Goal: Complete application form: Complete application form

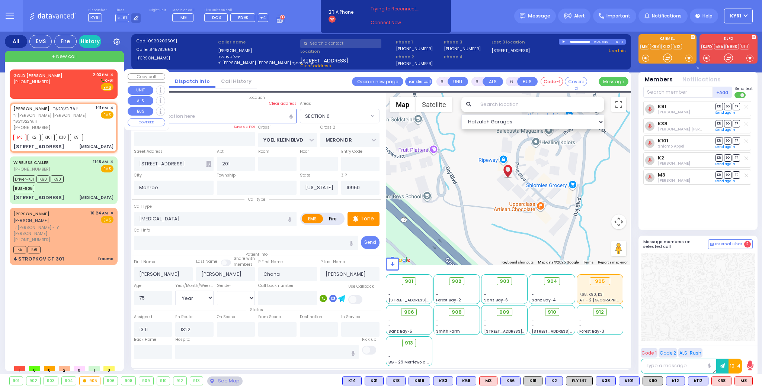
select select "SECTION 6"
select select "Year"
click at [66, 82] on div "GOLD [PERSON_NAME] [PHONE_NUMBER] 2:03 PM ✕ K-61" at bounding box center [63, 81] width 100 height 19
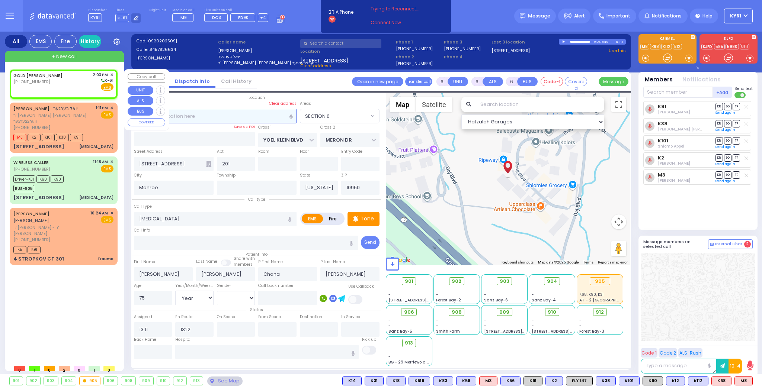
type input "2"
type input "1"
select select
radio input "true"
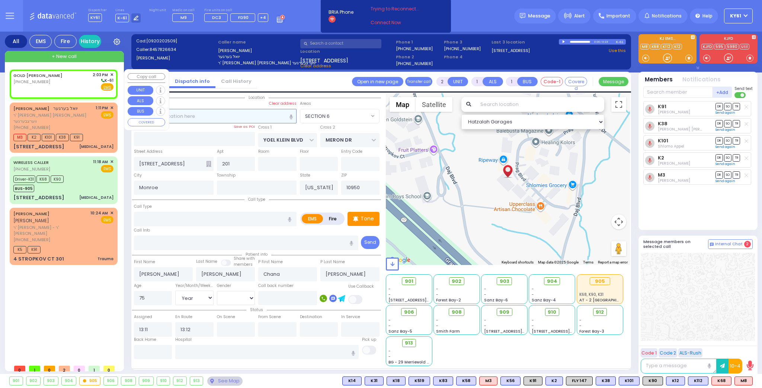
select select
type input "14:03"
select select "Hatzalah Garages"
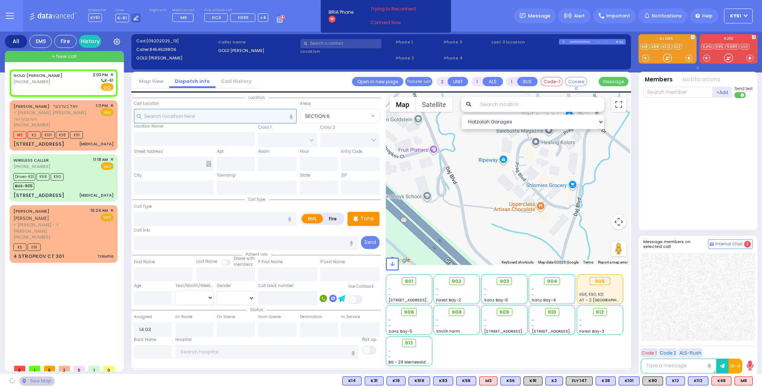
select select
radio input "true"
select select
select select "Hatzalah Garages"
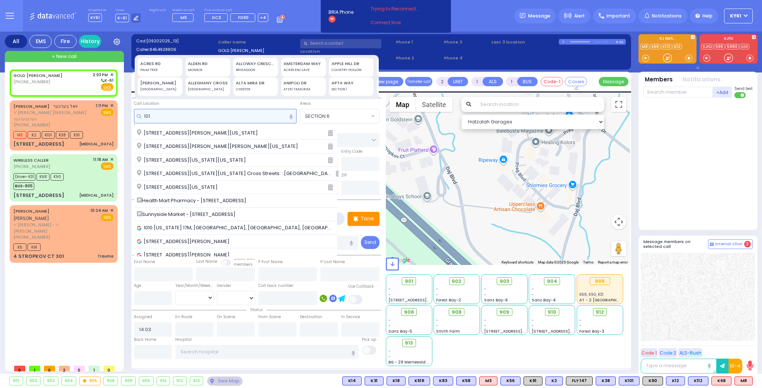
type input "101f"
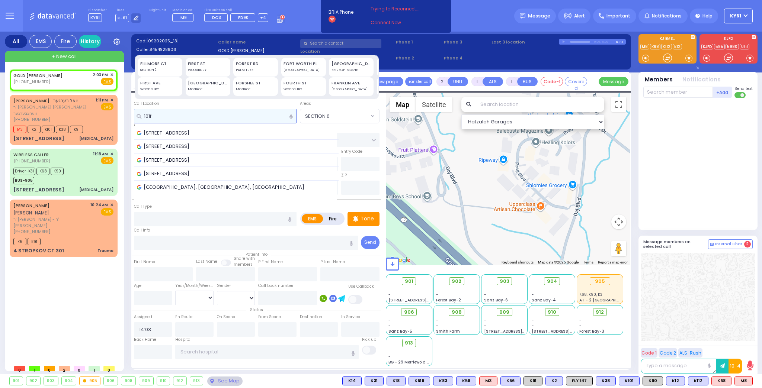
select select
radio input "true"
select select
select select "Hatzalah Garages"
type input "101f"
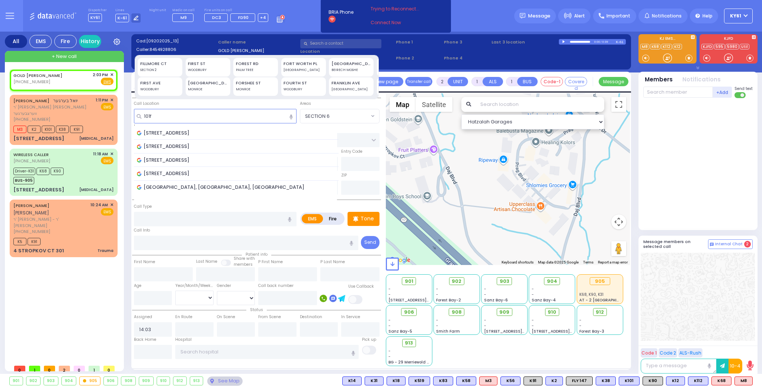
click at [255, 63] on div "FOREST RD" at bounding box center [256, 64] width 40 height 6
type input "FOREST RD"
type input "MONROE"
type input "10950"
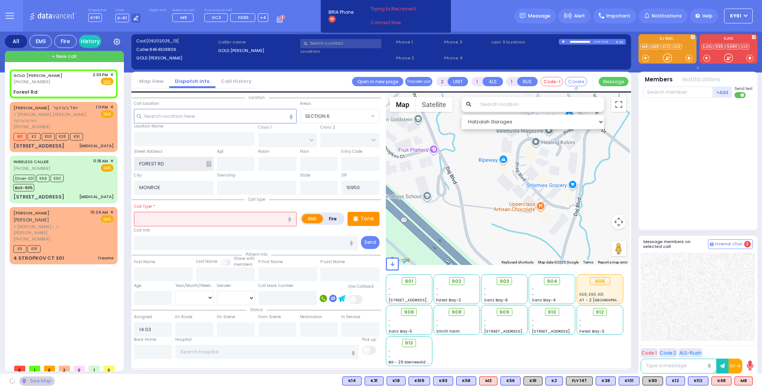
select select
radio input "true"
select select
select select "Hatzalah Garages"
type input "[US_STATE]"
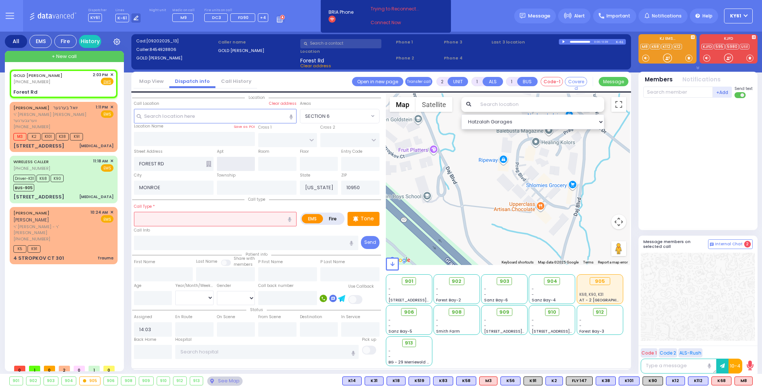
click at [231, 162] on input "text" at bounding box center [236, 164] width 38 height 14
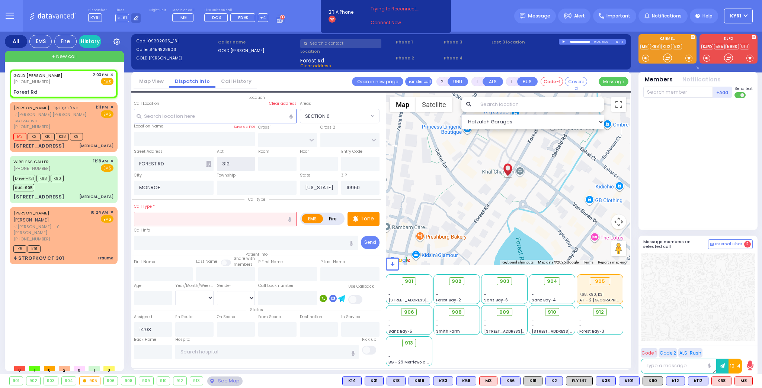
type input "312"
click at [173, 222] on input "text" at bounding box center [215, 219] width 163 height 14
select select
radio input "true"
select select
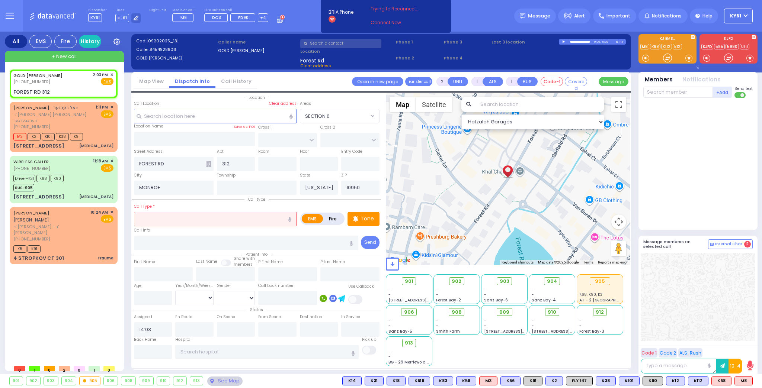
select select "Hatzalah Garages"
type input "FOREST RD"
type input "f"
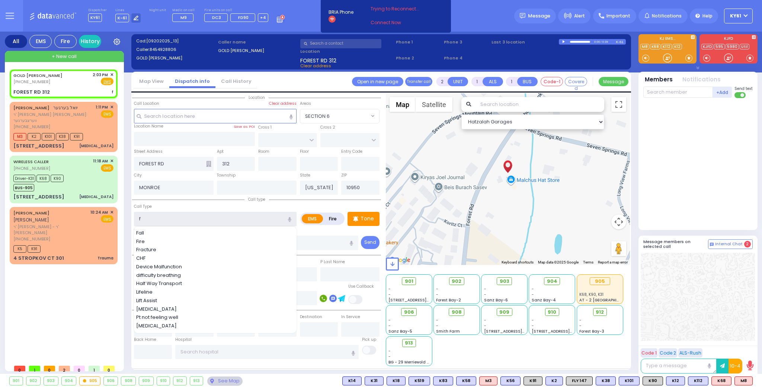
select select
radio input "true"
select select
select select "Hatzalah Garages"
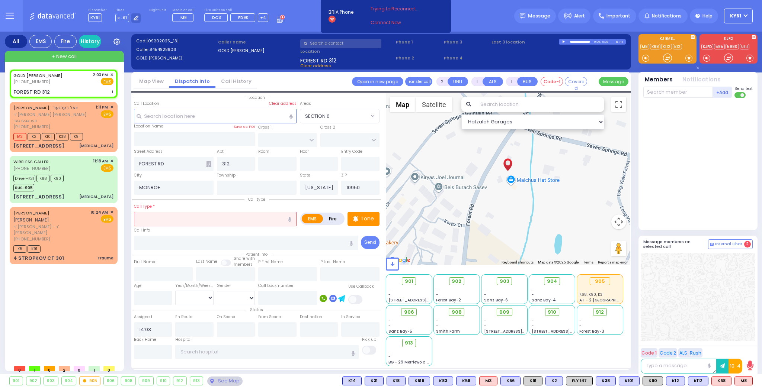
type input "b"
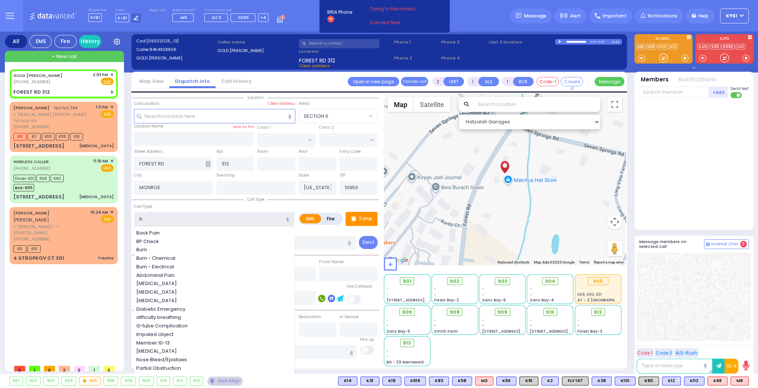
select select
radio input "true"
select select
select select "Hatzalah Garages"
click at [156, 249] on div "Burn" at bounding box center [214, 249] width 157 height 7
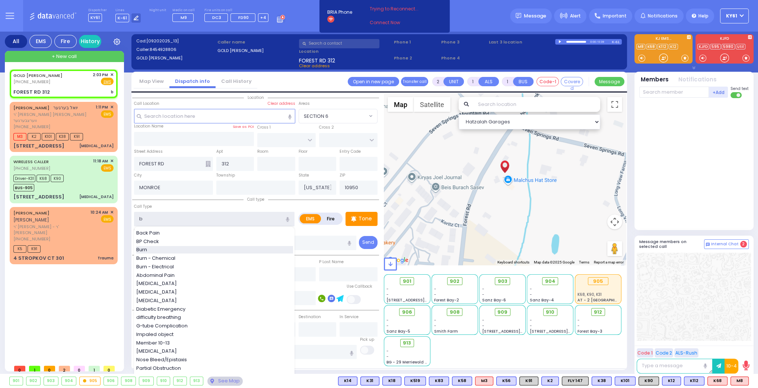
type input "Burn"
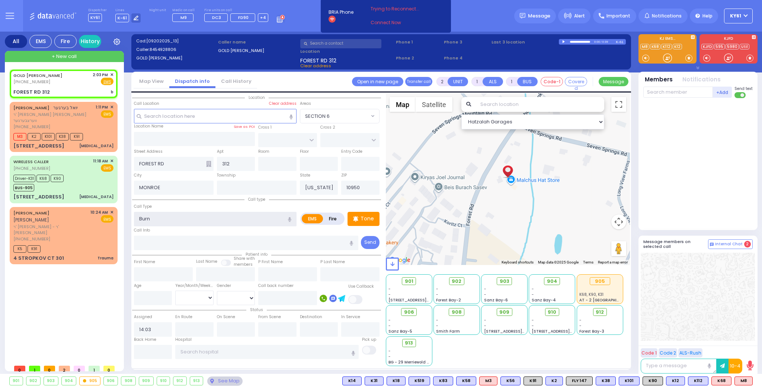
type input "3"
type input "0"
type input "Burn f"
select select
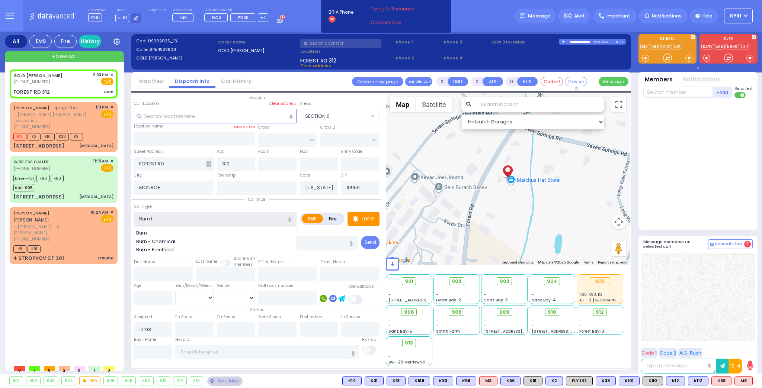
radio input "true"
select select
select select "Hatzalah Garages"
type input "Burn f/u"
select select
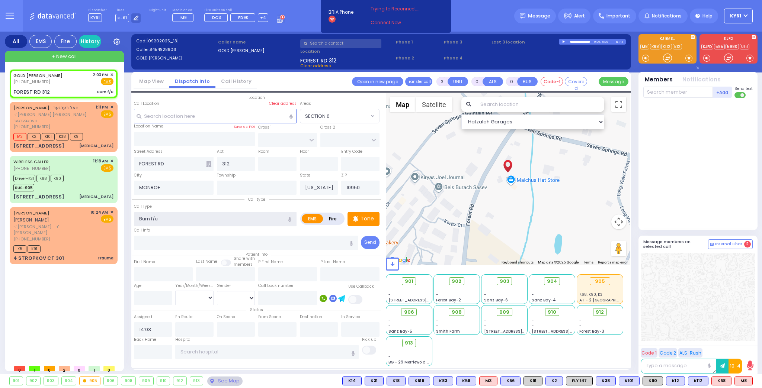
radio input "true"
select select
select select "Hatzalah Garages"
type input "Burn f/u"
drag, startPoint x: 722, startPoint y: 381, endPoint x: 734, endPoint y: 381, distance: 11.9
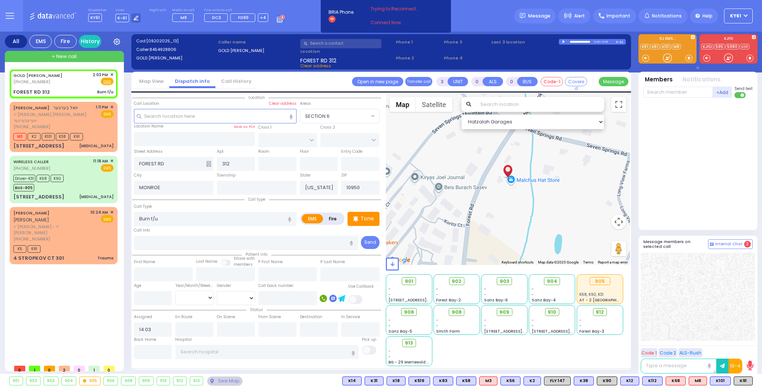
click at [0, 0] on span "K101" at bounding box center [0, 0] width 0 height 0
click at [748, 383] on span "K91" at bounding box center [743, 381] width 18 height 8
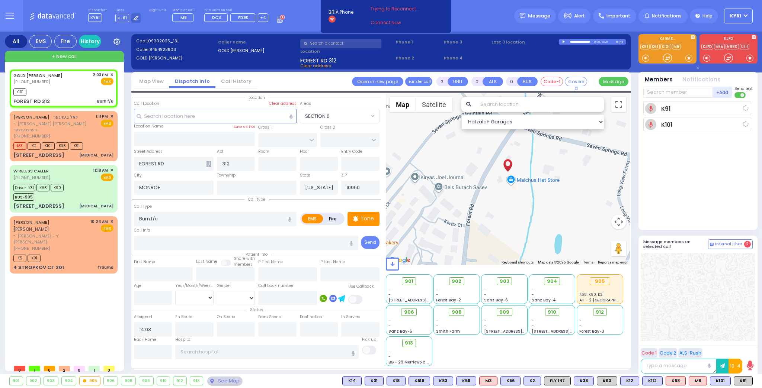
select select
radio input "true"
select select
type input "14:06"
select select "Hatzalah Garages"
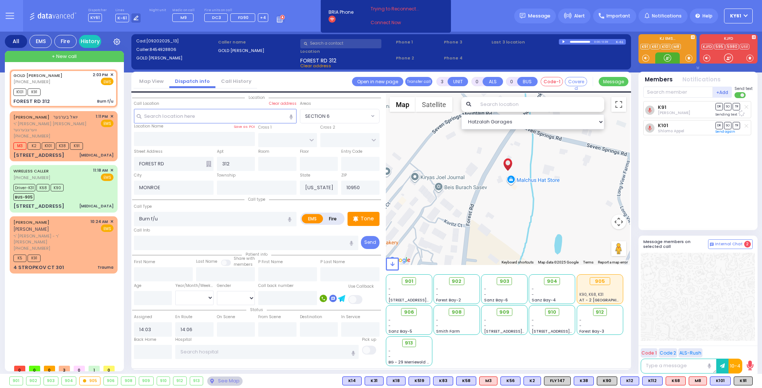
select select
radio input "true"
select select
select select "Hatzalah Garages"
select select
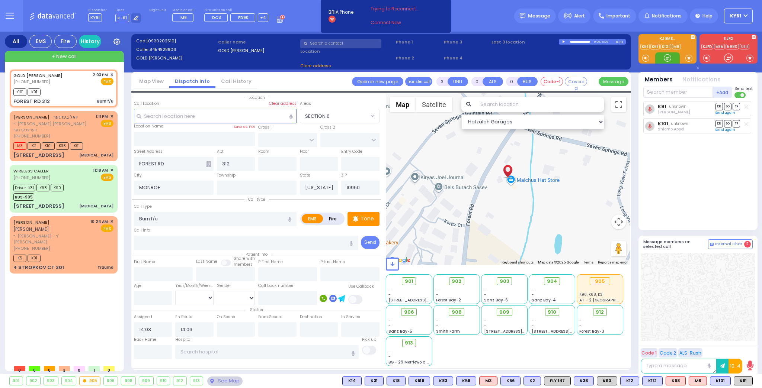
radio input "true"
select select
radio input "true"
select select
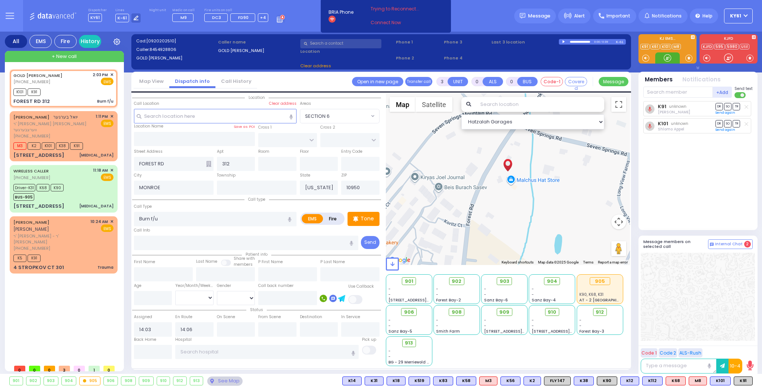
select select "Hatzalah Garages"
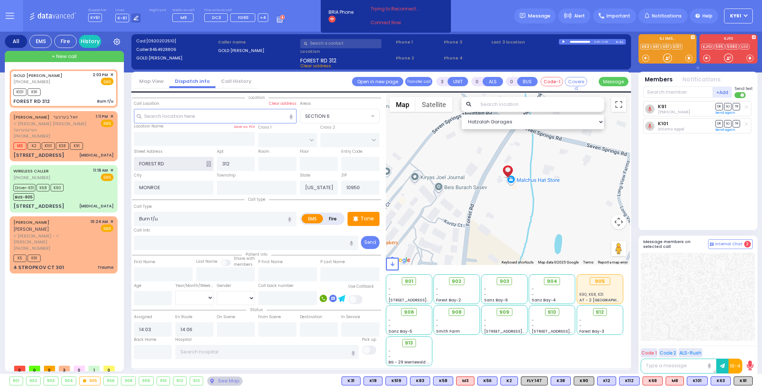
click at [138, 164] on input "FOREST RD" at bounding box center [174, 164] width 80 height 14
type input "[STREET_ADDRESS]"
click at [726, 112] on link "Send again" at bounding box center [726, 113] width 20 height 4
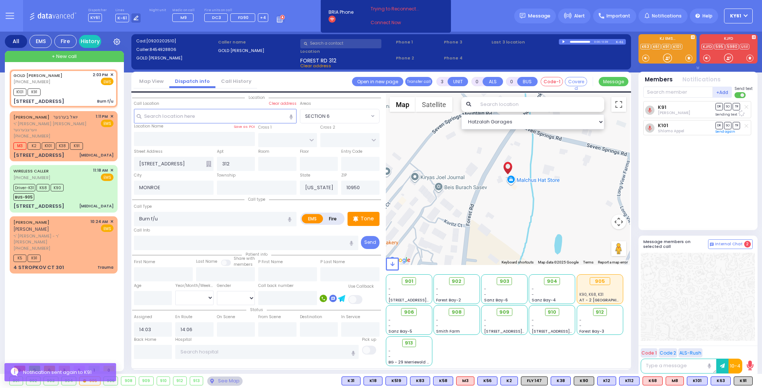
select select
radio input "true"
select select
select select "Hatzalah Garages"
click at [722, 131] on link "Send again" at bounding box center [726, 130] width 20 height 4
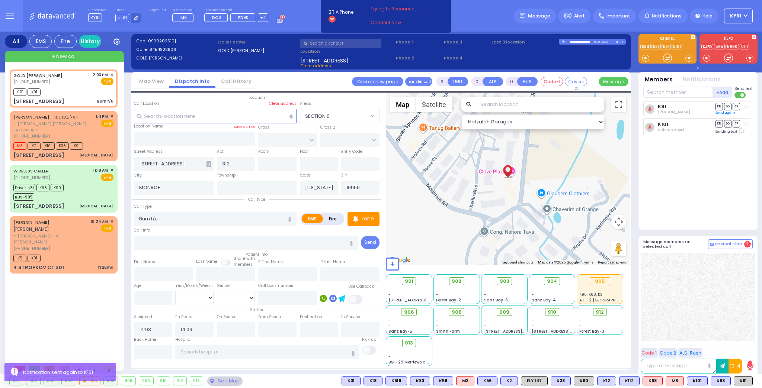
drag, startPoint x: 723, startPoint y: 380, endPoint x: 723, endPoint y: 374, distance: 6.7
click at [0, 0] on span "K63" at bounding box center [0, 0] width 0 height 0
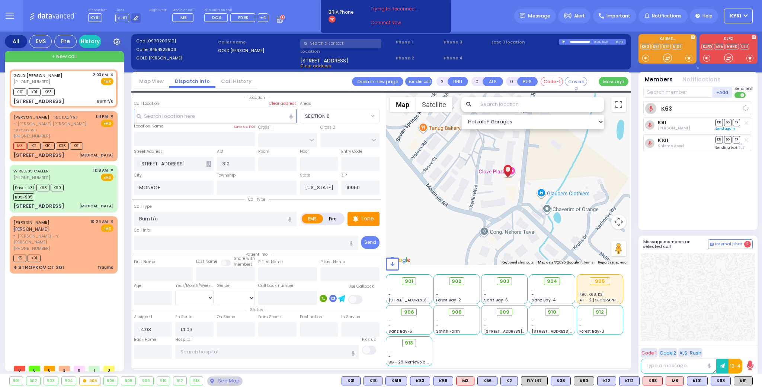
select select
radio input "true"
select select
select select "Hatzalah Garages"
